Goal: Check status

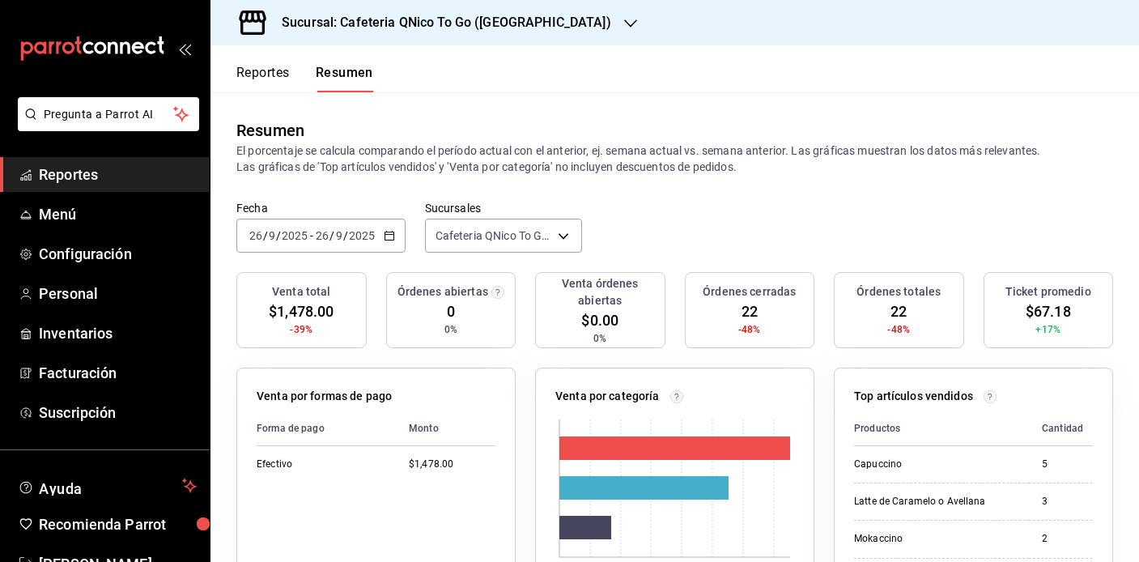
click at [392, 231] on icon "button" at bounding box center [389, 235] width 11 height 11
click at [437, 155] on p "El porcentaje se calcula comparando el período actual con el anterior, ej. sema…" at bounding box center [674, 158] width 877 height 32
click at [474, 26] on h3 "Sucursal: Cafeteria QNico To Go ([GEOGRAPHIC_DATA])" at bounding box center [440, 22] width 342 height 19
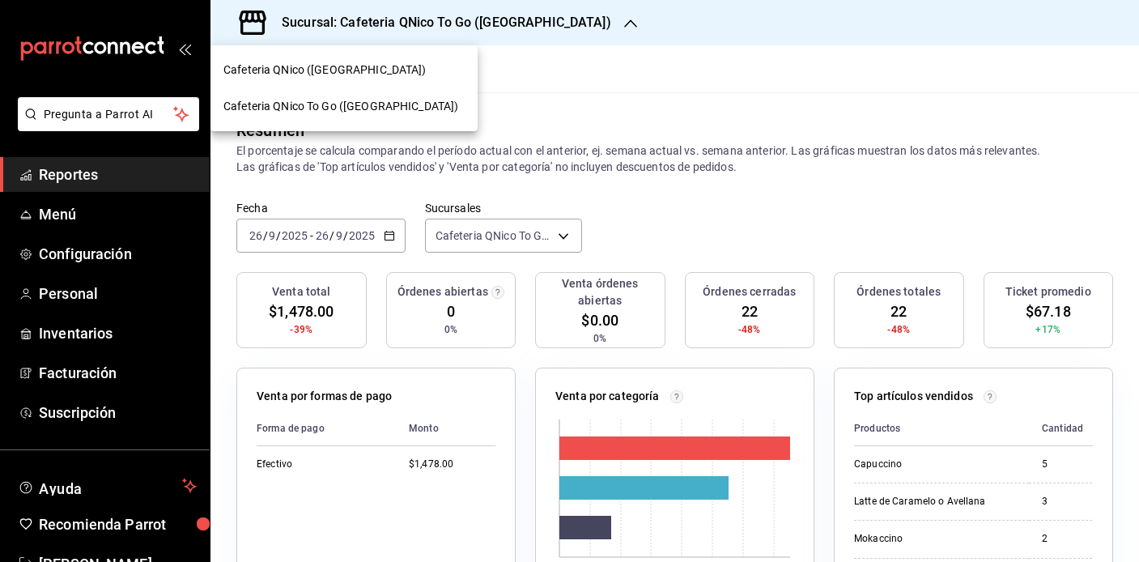
click at [301, 104] on span "Cafeteria QNico To Go ([GEOGRAPHIC_DATA])" at bounding box center [340, 106] width 235 height 17
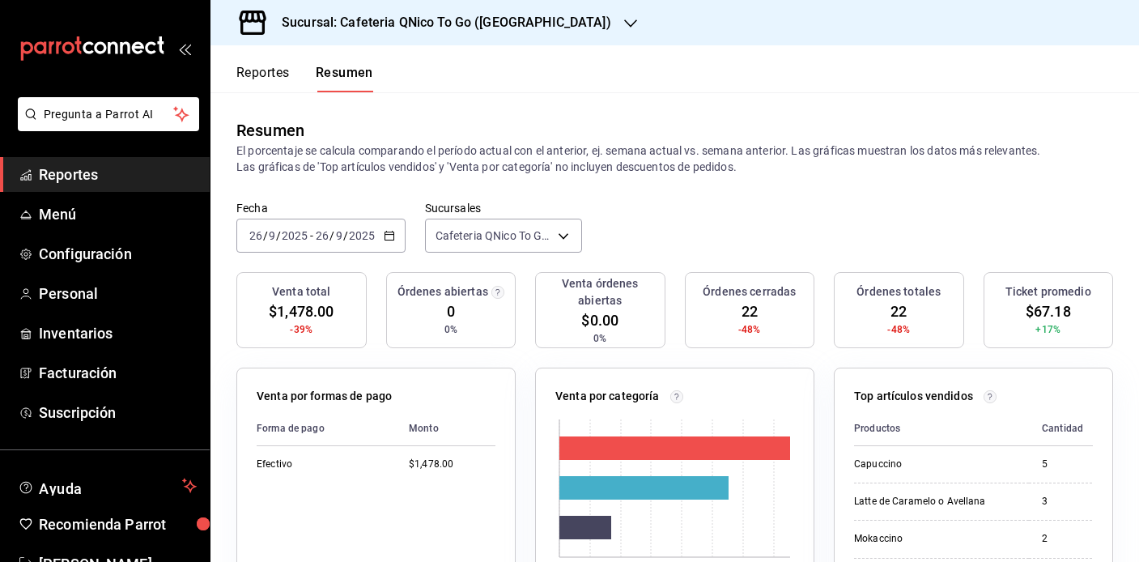
click at [401, 18] on h3 "Sucursal: Cafeteria QNico To Go ([GEOGRAPHIC_DATA])" at bounding box center [440, 22] width 342 height 19
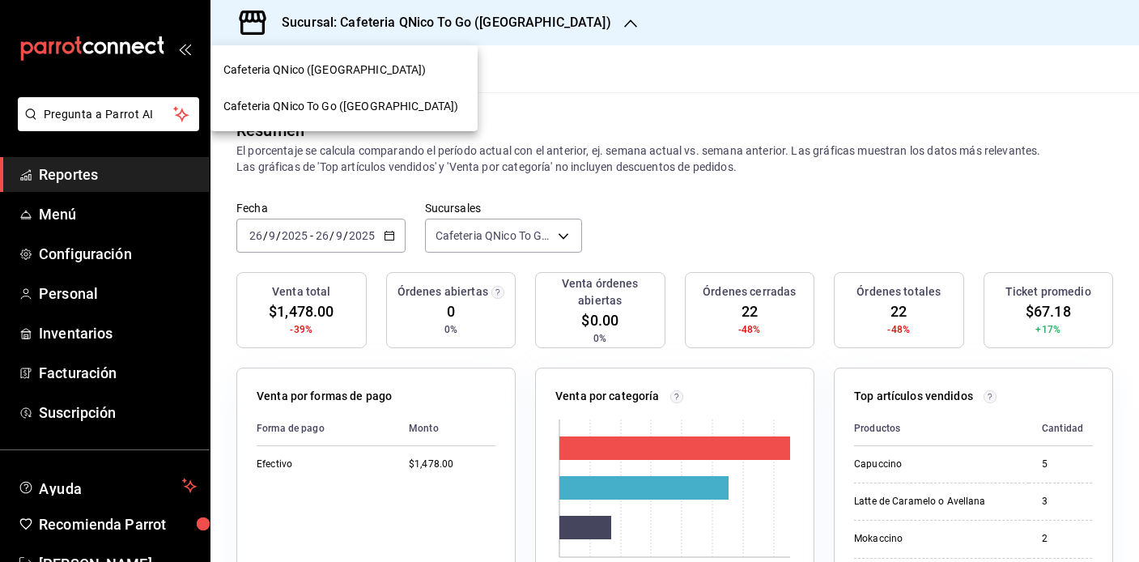
click at [340, 58] on div "Cafeteria QNico ([GEOGRAPHIC_DATA])" at bounding box center [343, 70] width 267 height 36
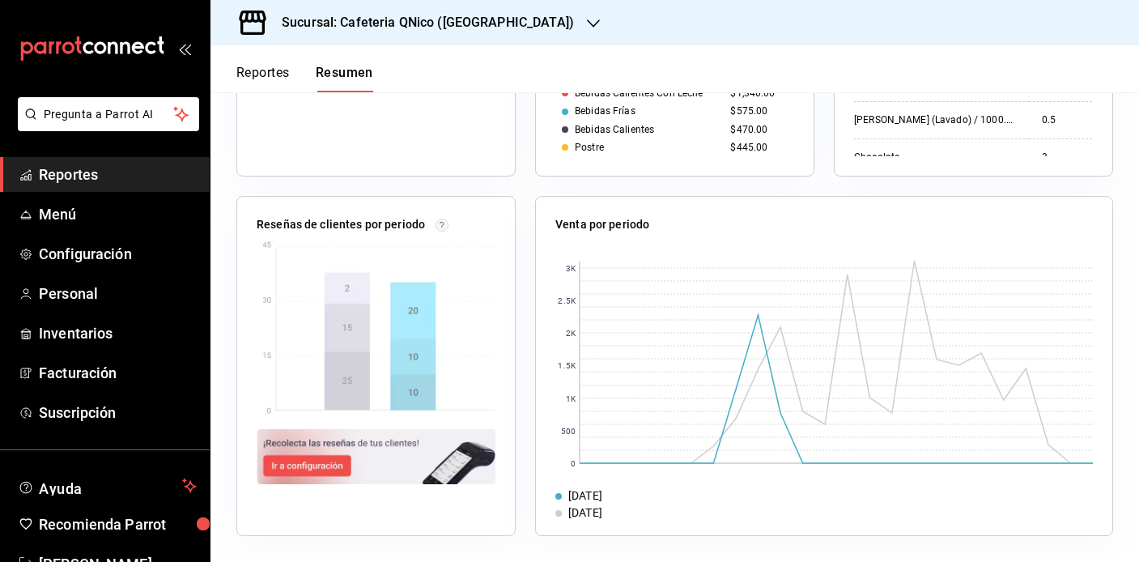
scroll to position [531, 0]
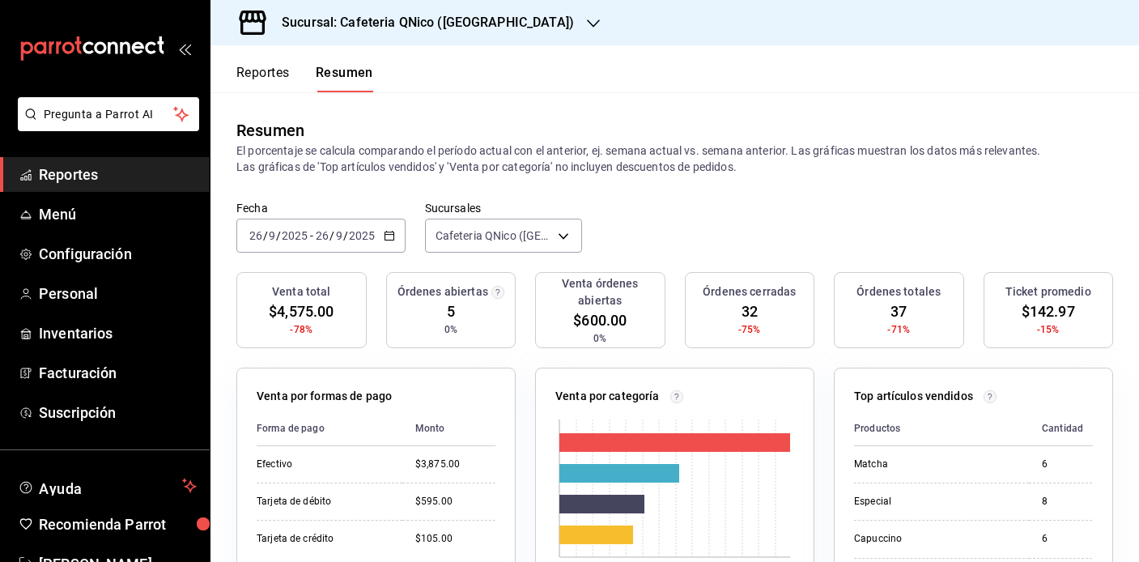
click at [419, 18] on h3 "Sucursal: Cafeteria QNico ([GEOGRAPHIC_DATA])" at bounding box center [421, 22] width 305 height 19
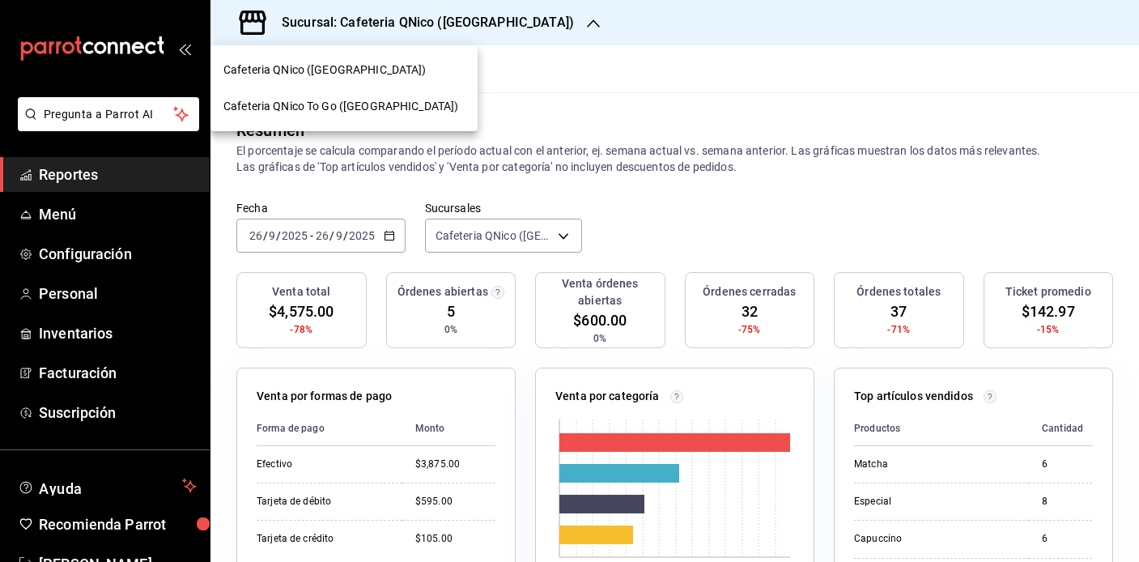
click at [325, 106] on span "Cafeteria QNico To Go ([GEOGRAPHIC_DATA])" at bounding box center [340, 106] width 235 height 17
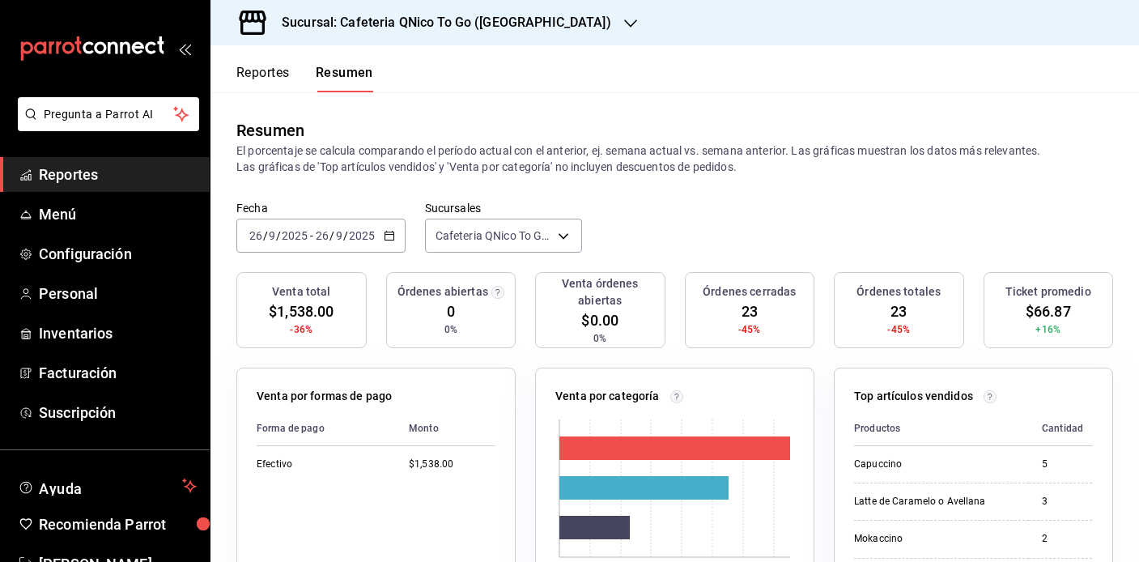
click at [393, 24] on h3 "Sucursal: Cafeteria QNico To Go ([GEOGRAPHIC_DATA])" at bounding box center [440, 22] width 342 height 19
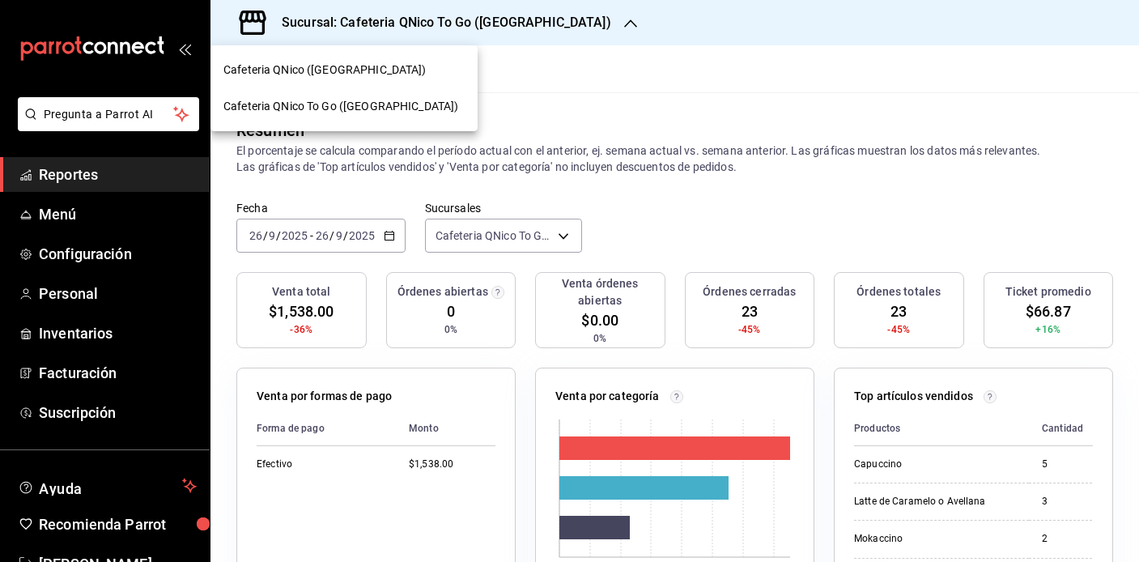
click at [308, 63] on span "Cafeteria QNico ([GEOGRAPHIC_DATA])" at bounding box center [324, 70] width 203 height 17
